Goal: Find contact information: Find contact information

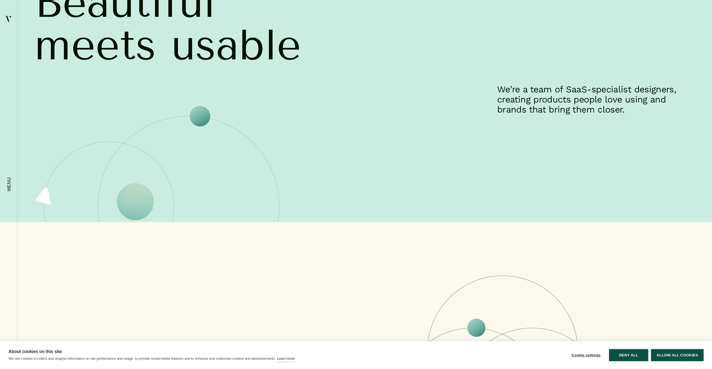
scroll to position [81, 0]
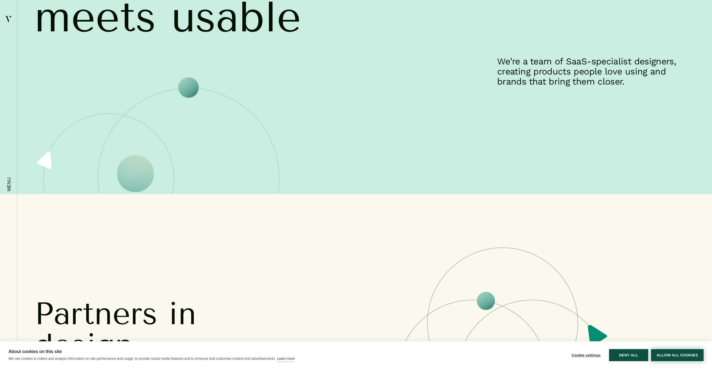
click at [667, 356] on button "Allow all cookies" at bounding box center [677, 355] width 53 height 12
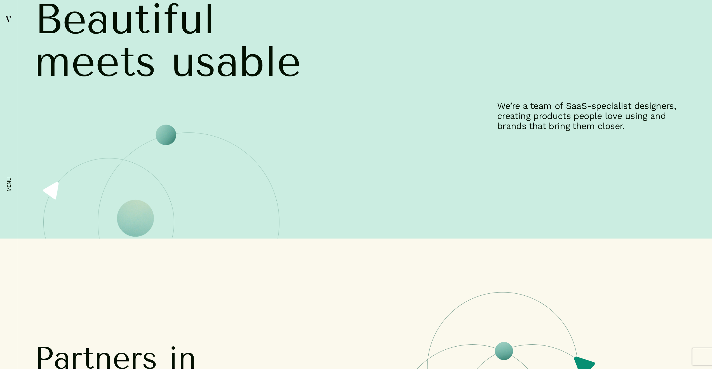
scroll to position [0, 0]
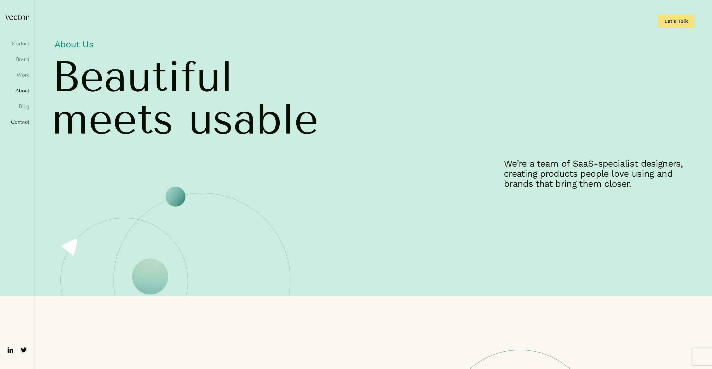
click at [21, 123] on link "Contact" at bounding box center [16, 122] width 25 height 6
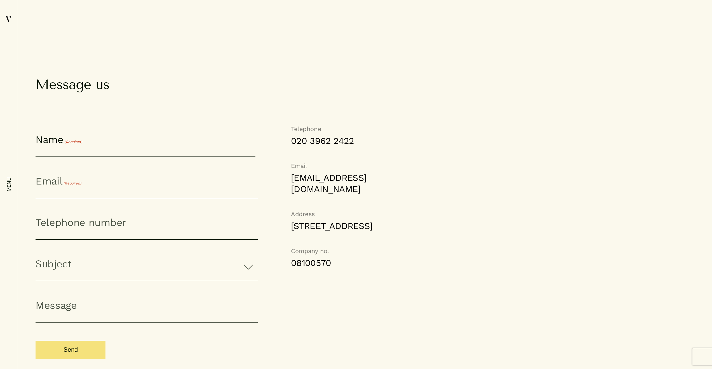
scroll to position [362, 0]
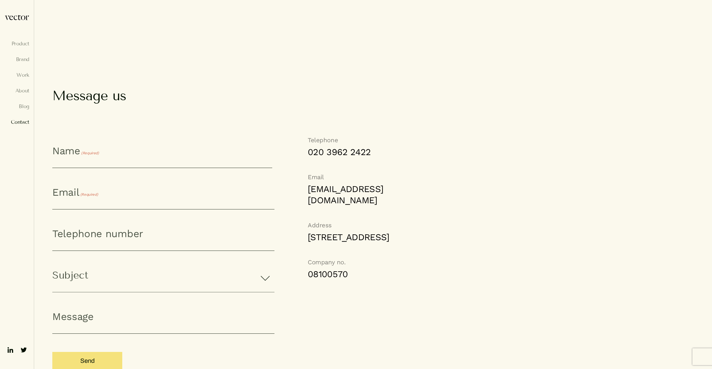
click at [6, 19] on img at bounding box center [8, 19] width 7 height 8
click at [17, 20] on link at bounding box center [16, 18] width 25 height 6
